Goal: Transaction & Acquisition: Register for event/course

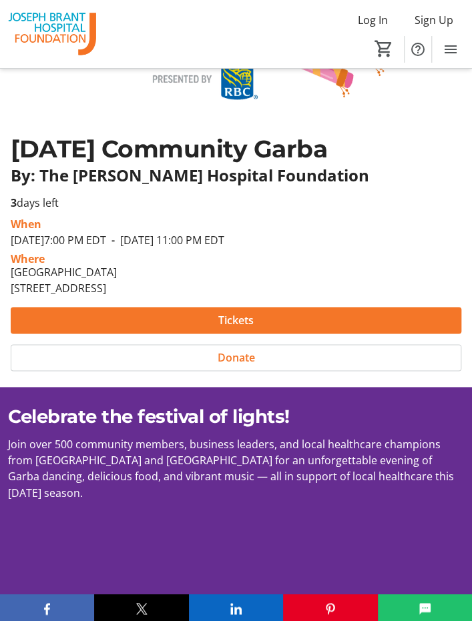
scroll to position [226, 0]
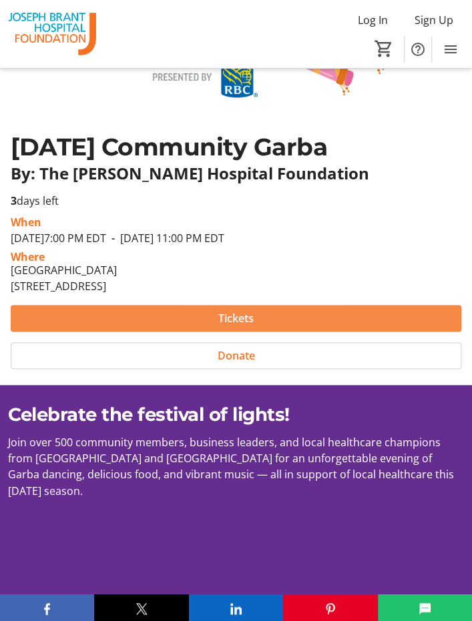
click at [241, 318] on span "Tickets" at bounding box center [235, 318] width 35 height 16
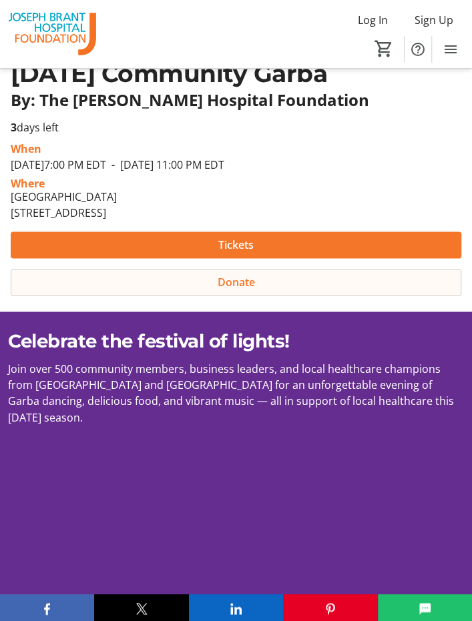
scroll to position [299, 0]
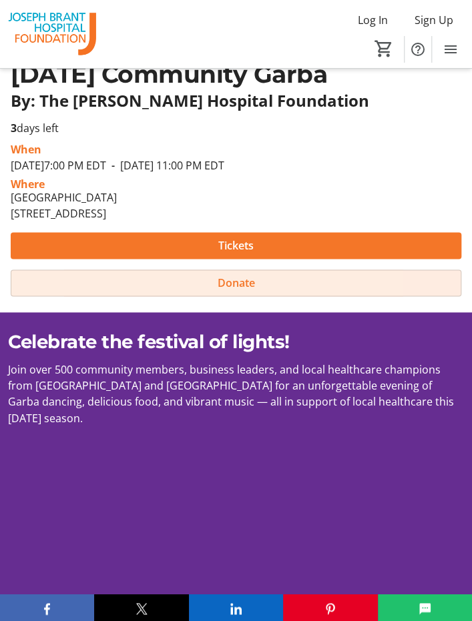
click at [93, 279] on span at bounding box center [235, 283] width 449 height 32
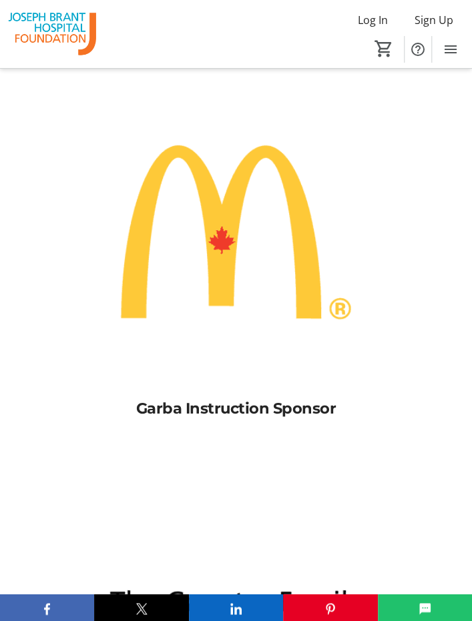
scroll to position [4098, 0]
